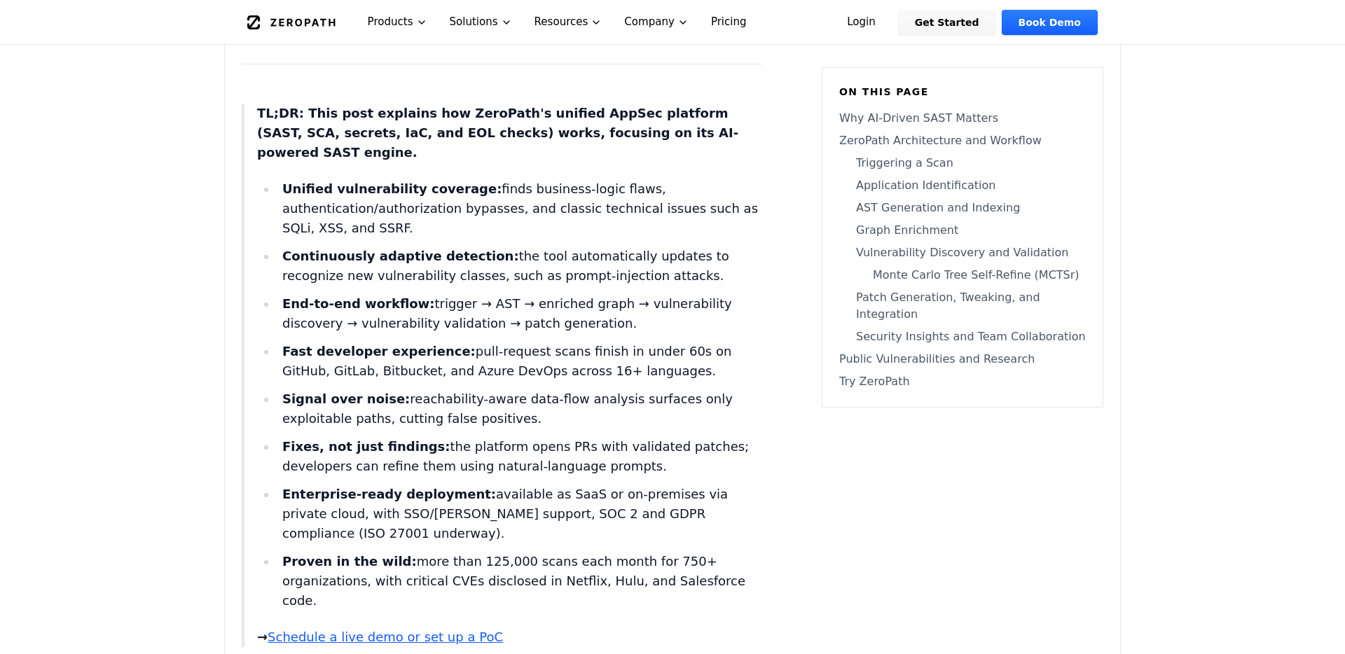
scroll to position [622, 0]
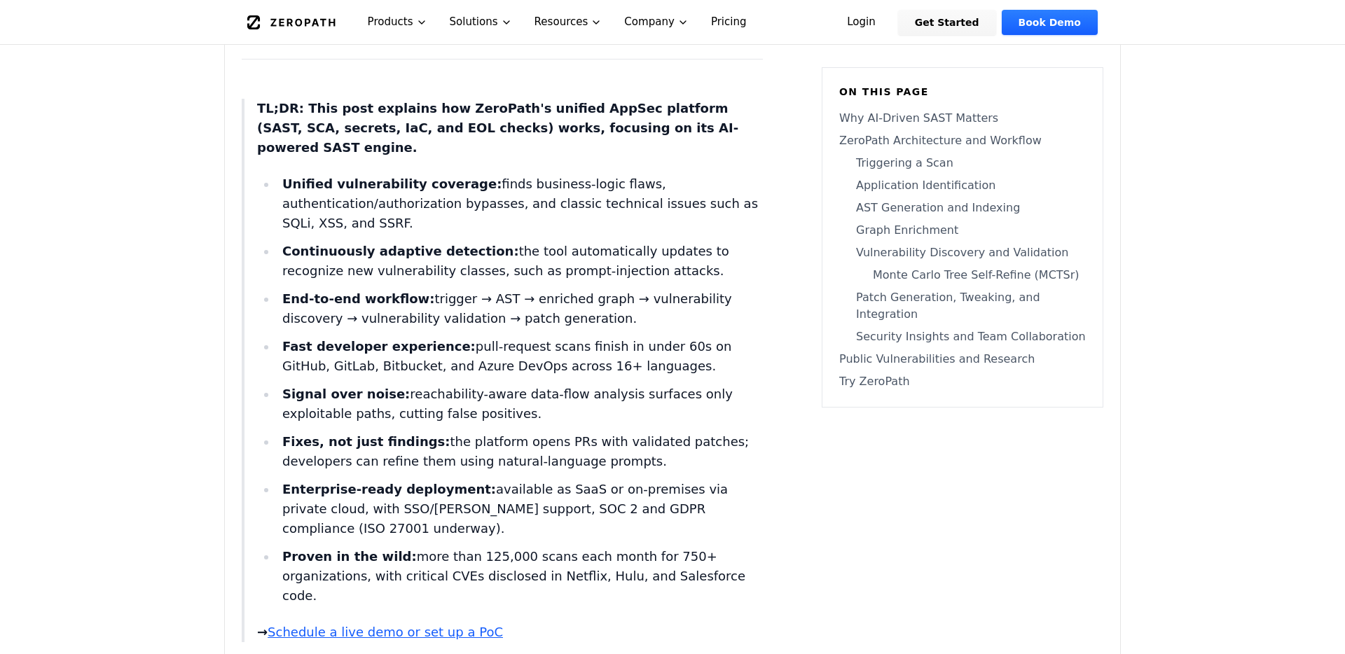
click at [483, 289] on li "End-to-end workflow: trigger → AST → enriched graph → vulnerability discovery →…" at bounding box center [520, 308] width 486 height 39
copy li "AST"
click at [540, 352] on li "Fast developer experience: pull-request scans finish in under 60s on GitHub, Gi…" at bounding box center [520, 356] width 486 height 39
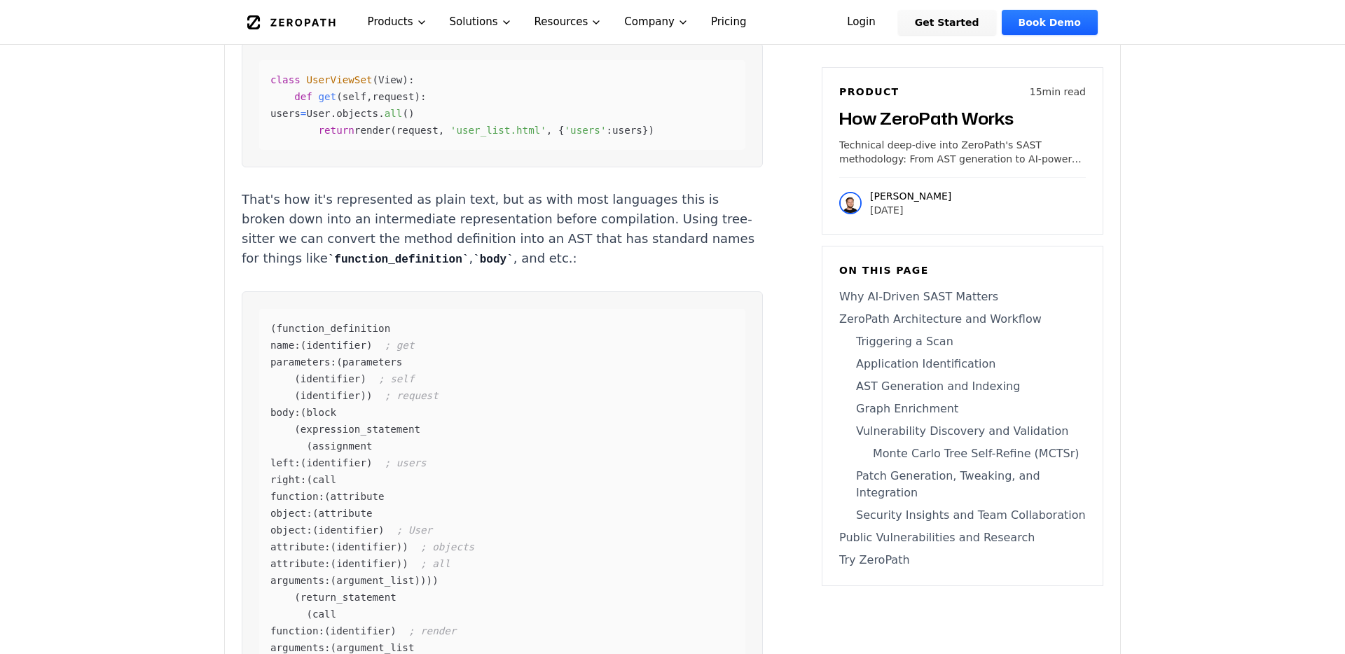
scroll to position [3925, 0]
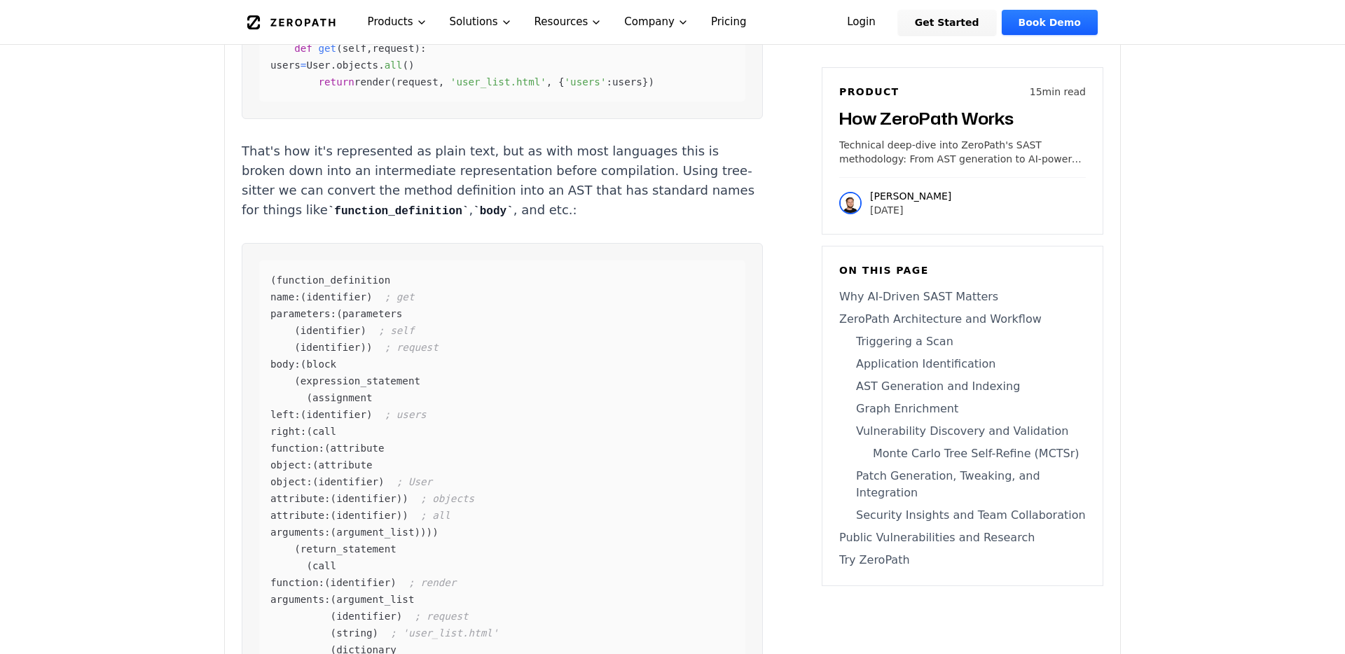
click at [606, 261] on div "( function_definition name: ( identifier ) ; get parameters: ( parameters ( ide…" at bounding box center [502, 491] width 486 height 460
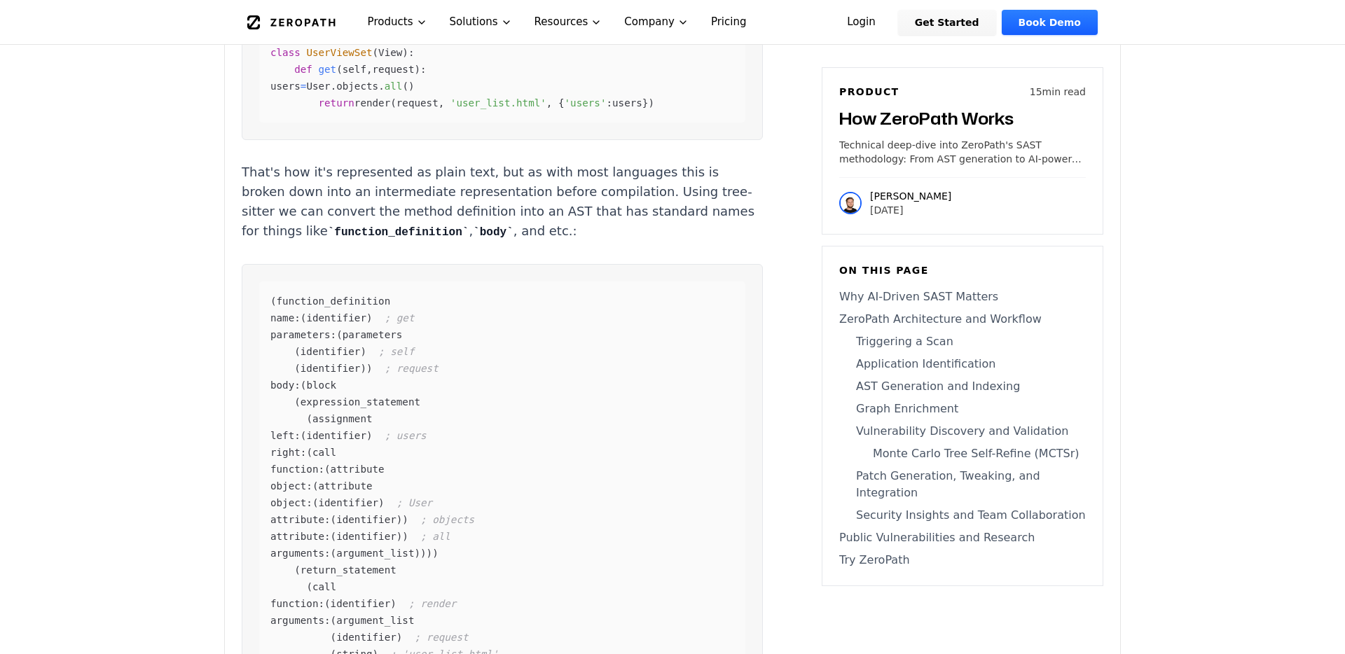
scroll to position [3957, 0]
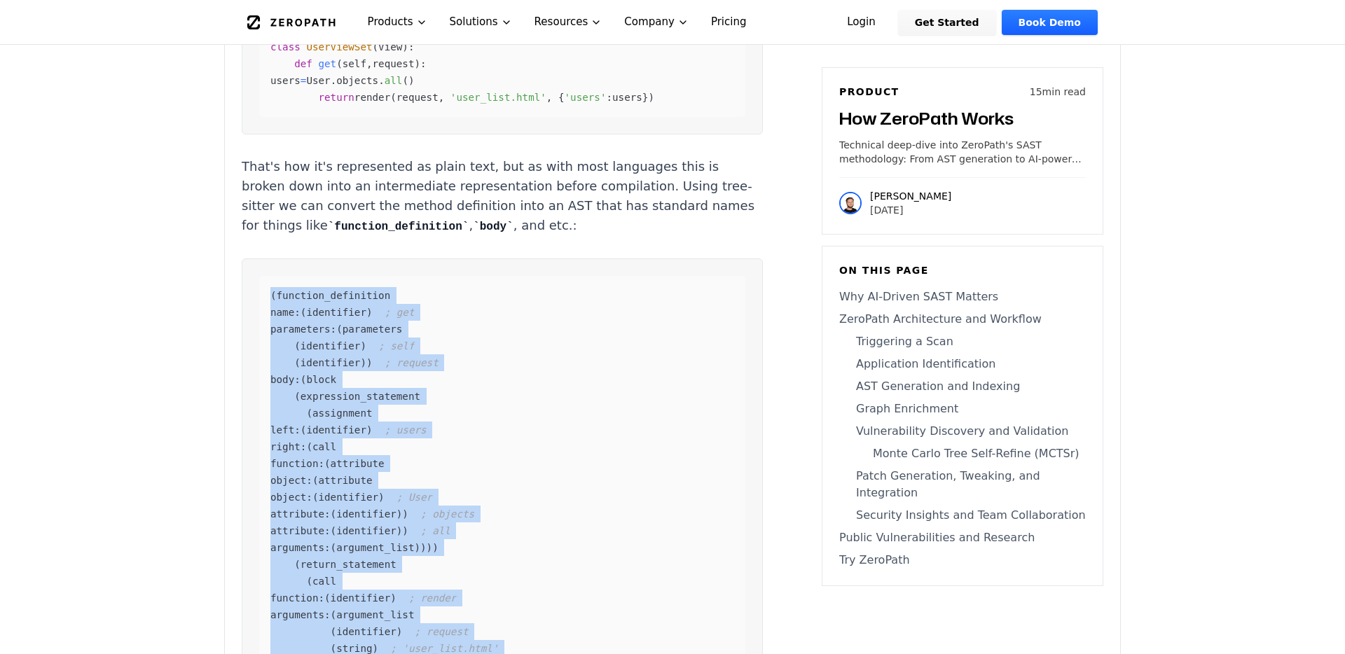
drag, startPoint x: 568, startPoint y: 538, endPoint x: 268, endPoint y: 120, distance: 514.0
click at [268, 276] on div "( function_definition name: ( identifier ) ; get parameters: ( parameters ( ide…" at bounding box center [502, 506] width 486 height 460
copy code "( function_definition name: ( identifier ) ; get parameters: ( parameters ( ide…"
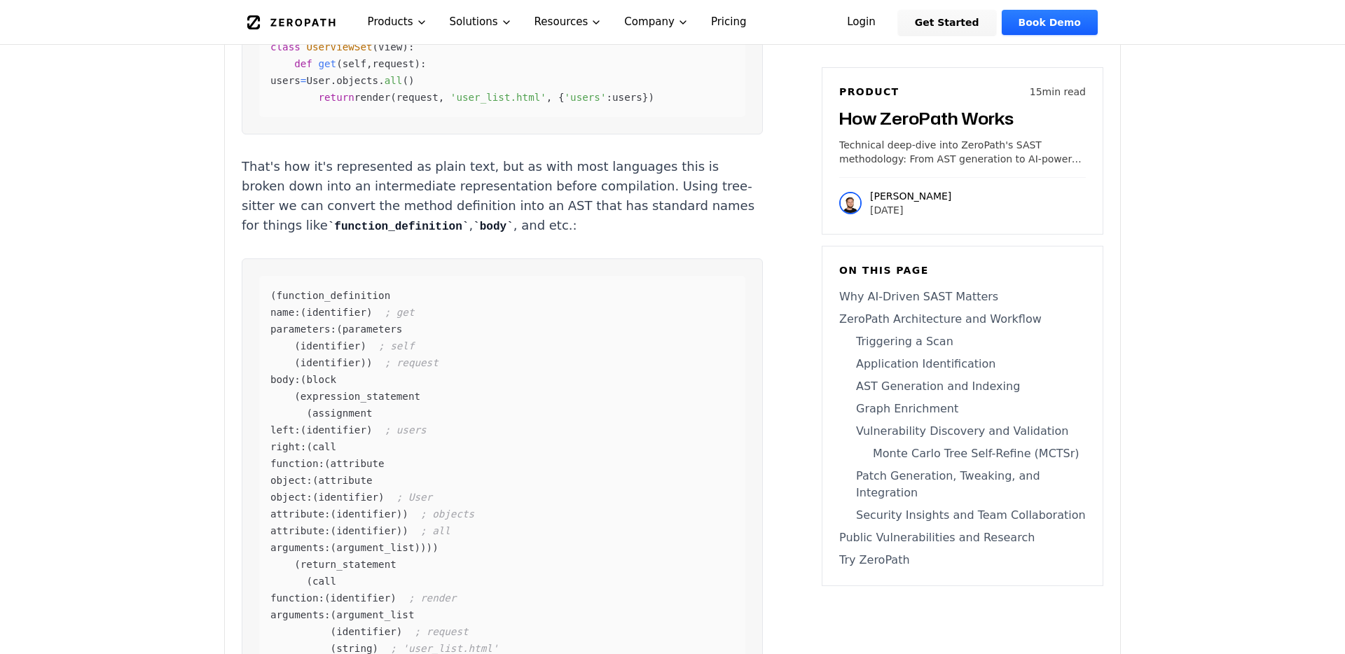
click at [510, 469] on div "( function_definition name: ( identifier ) ; get parameters: ( parameters ( ide…" at bounding box center [502, 506] width 486 height 460
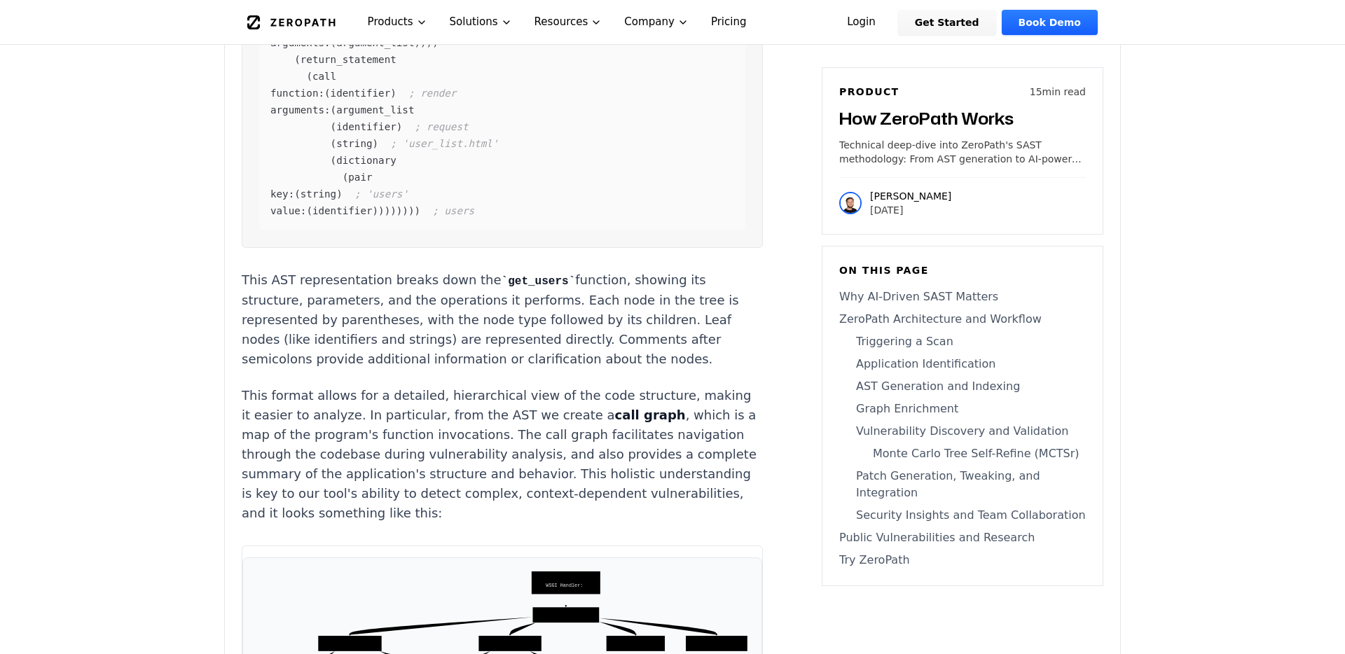
scroll to position [4473, 0]
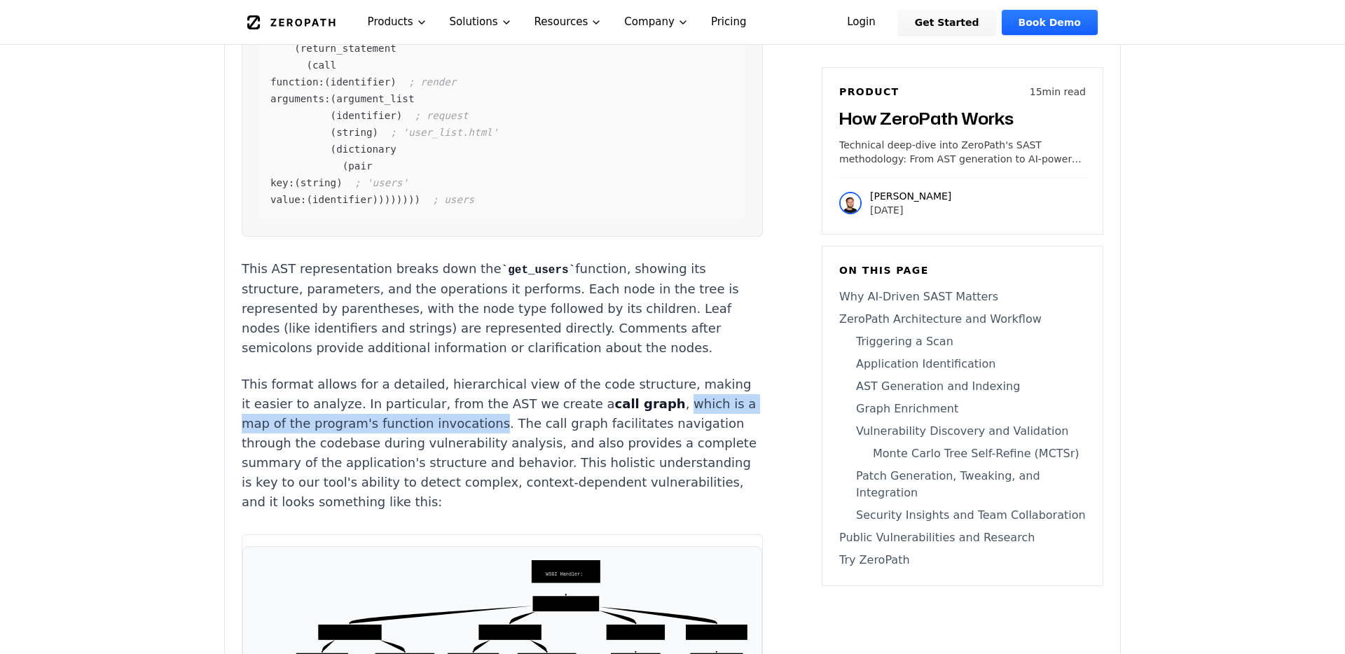
drag, startPoint x: 574, startPoint y: 225, endPoint x: 352, endPoint y: 251, distance: 222.9
click at [352, 375] on p "This format allows for a detailed, hierarchical view of the code structure, mak…" at bounding box center [502, 443] width 521 height 137
copy p "which is a map of the program's function invocations"
